Goal: Entertainment & Leisure: Browse casually

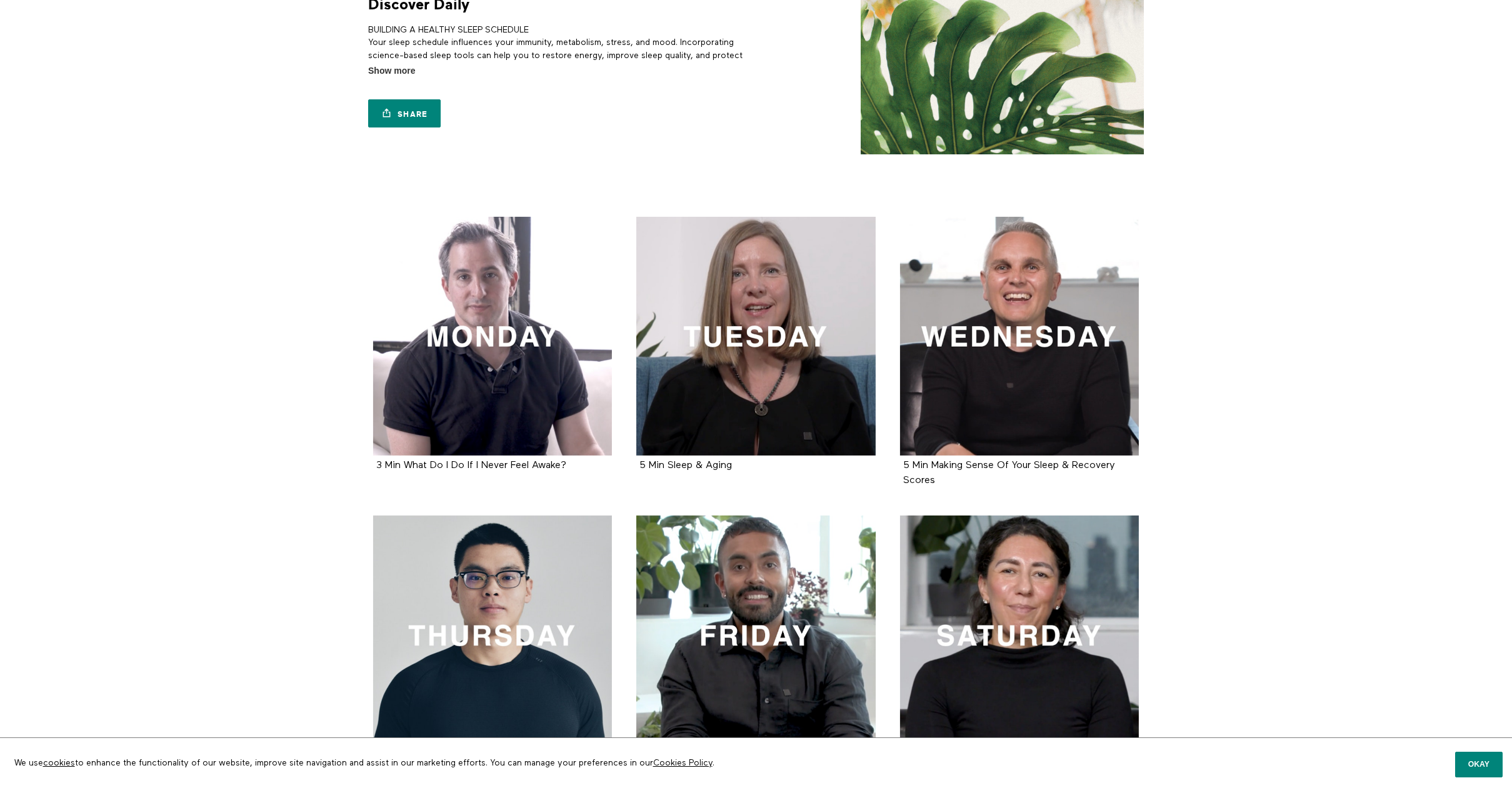
scroll to position [69, 0]
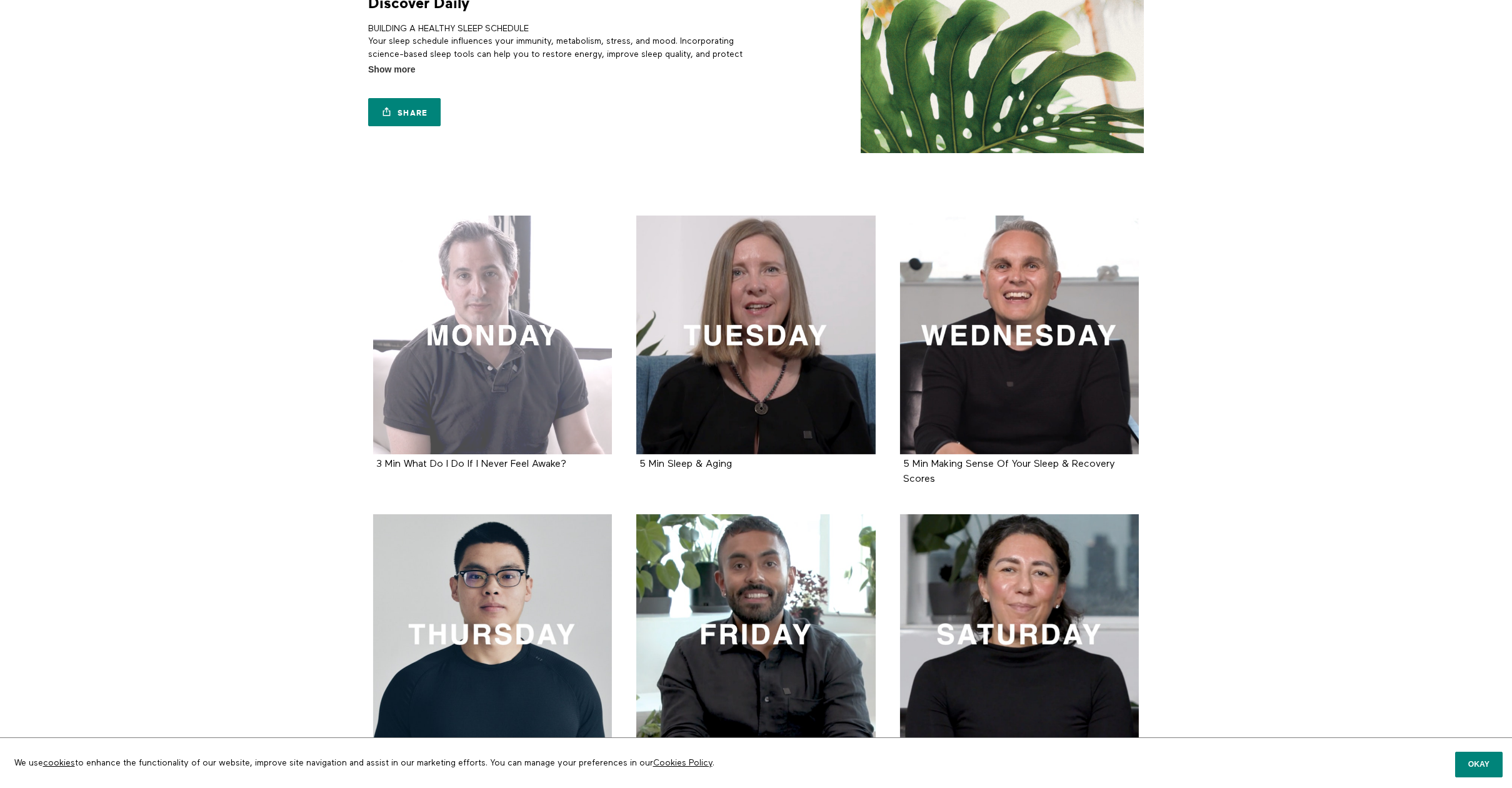
click at [480, 355] on div at bounding box center [493, 335] width 240 height 240
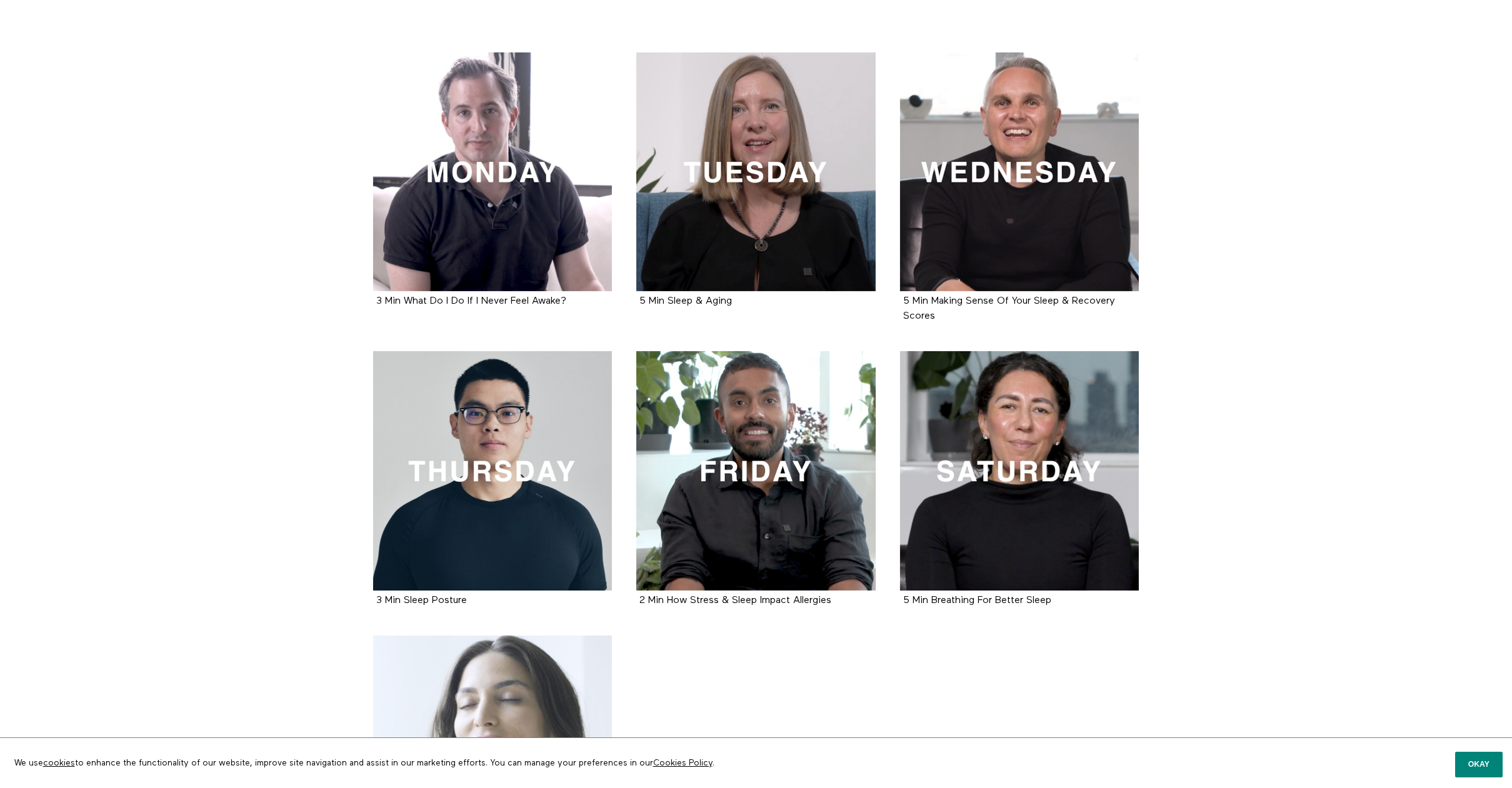
scroll to position [232, 0]
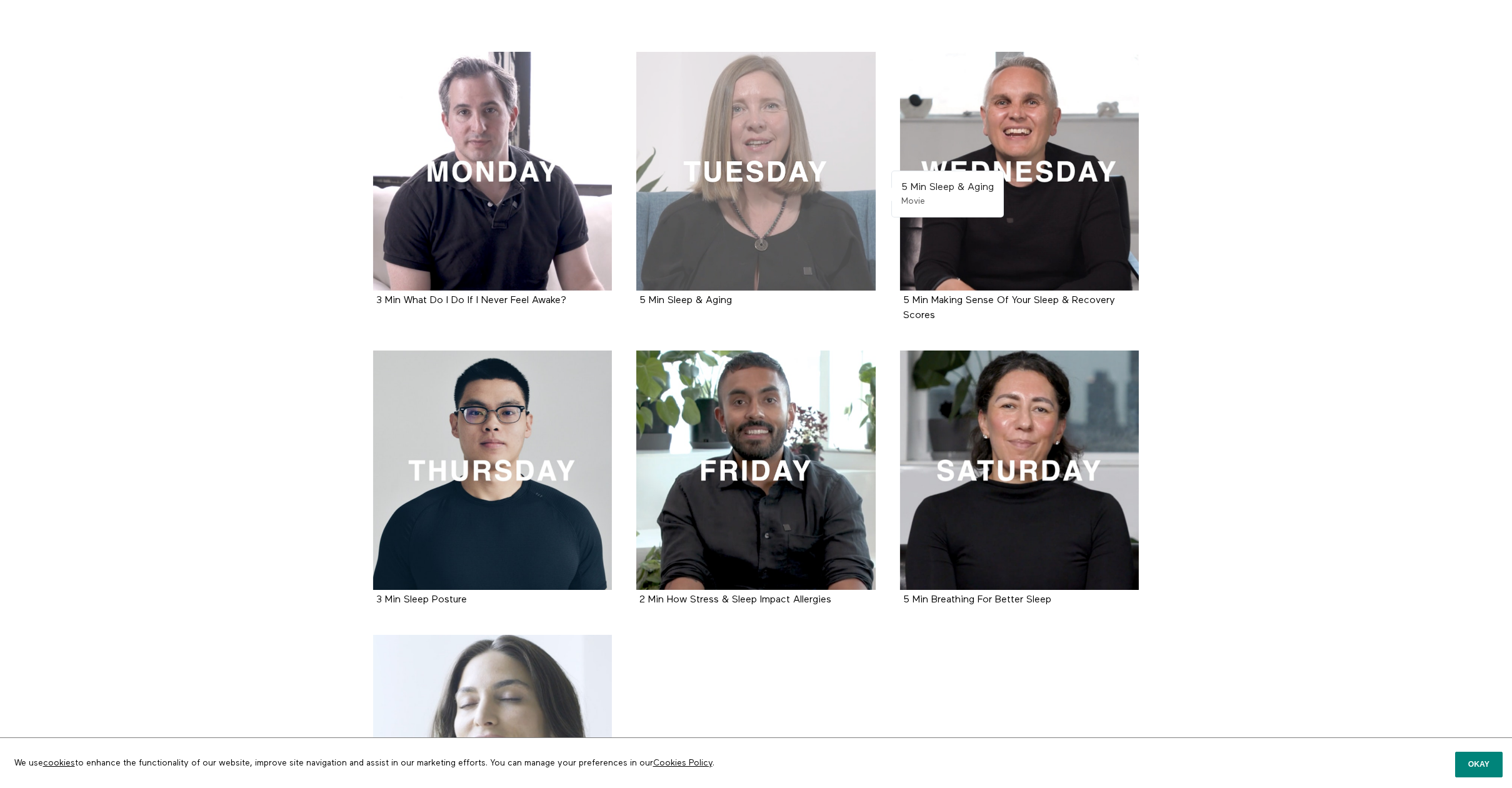
click at [816, 198] on div at bounding box center [756, 171] width 240 height 240
